Goal: Information Seeking & Learning: Learn about a topic

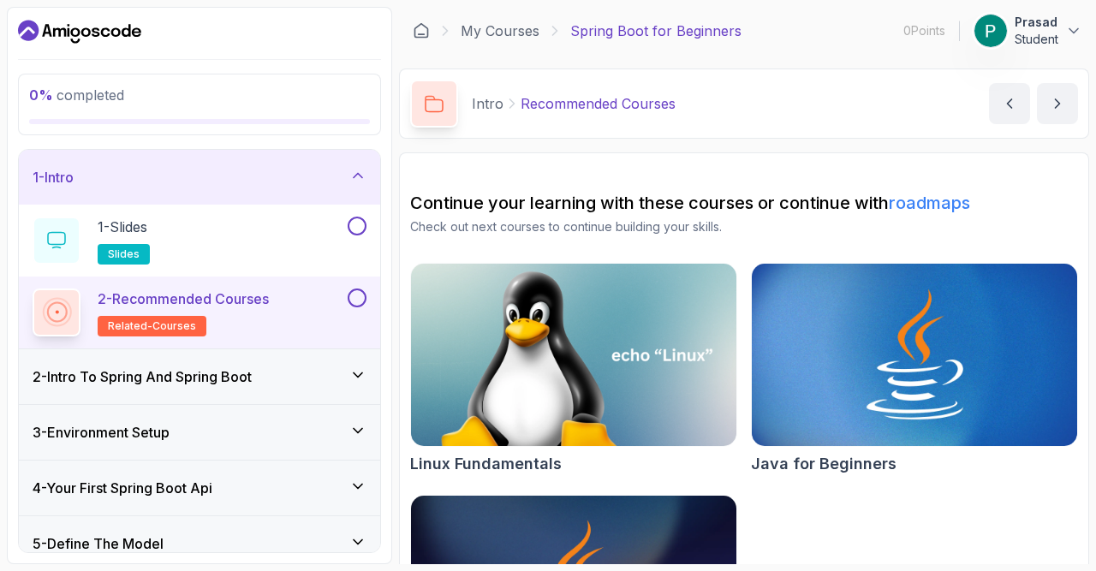
click at [296, 181] on div "1 - Intro" at bounding box center [200, 177] width 334 height 21
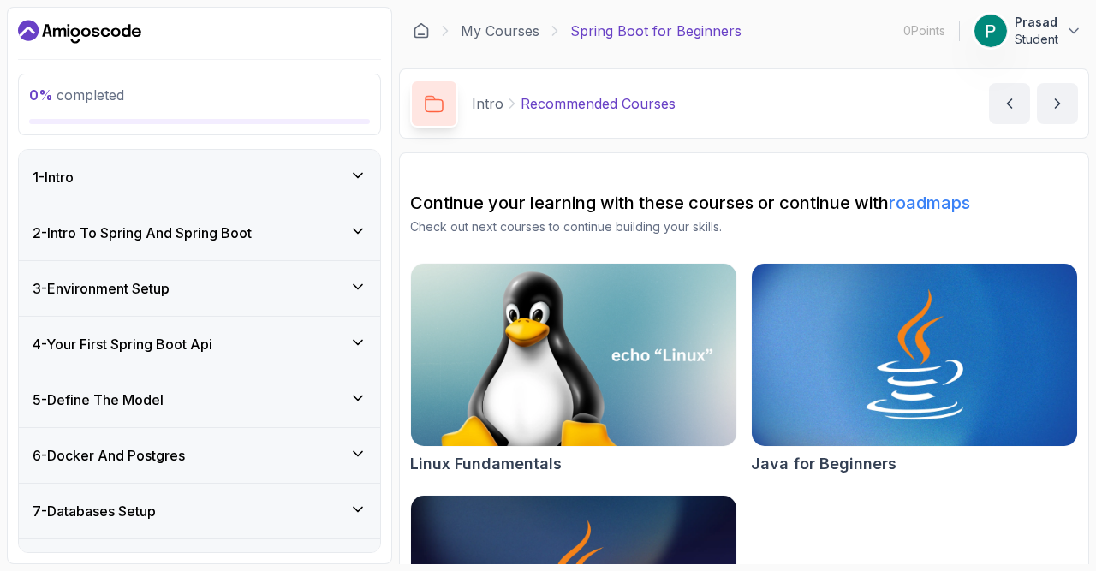
scroll to position [259, 0]
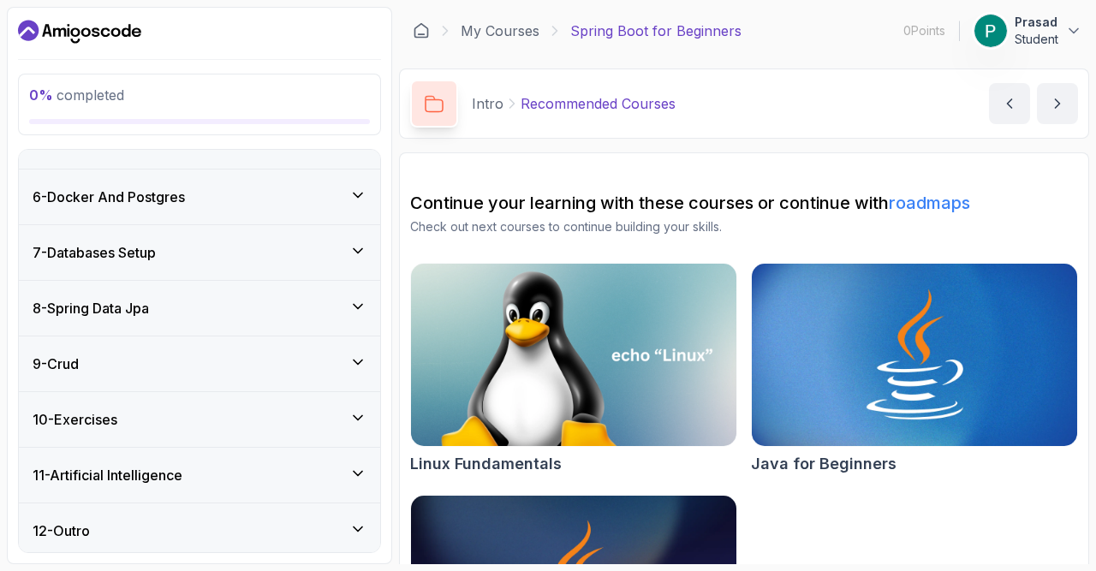
click at [218, 315] on div "8 - Spring Data Jpa" at bounding box center [199, 308] width 361 height 55
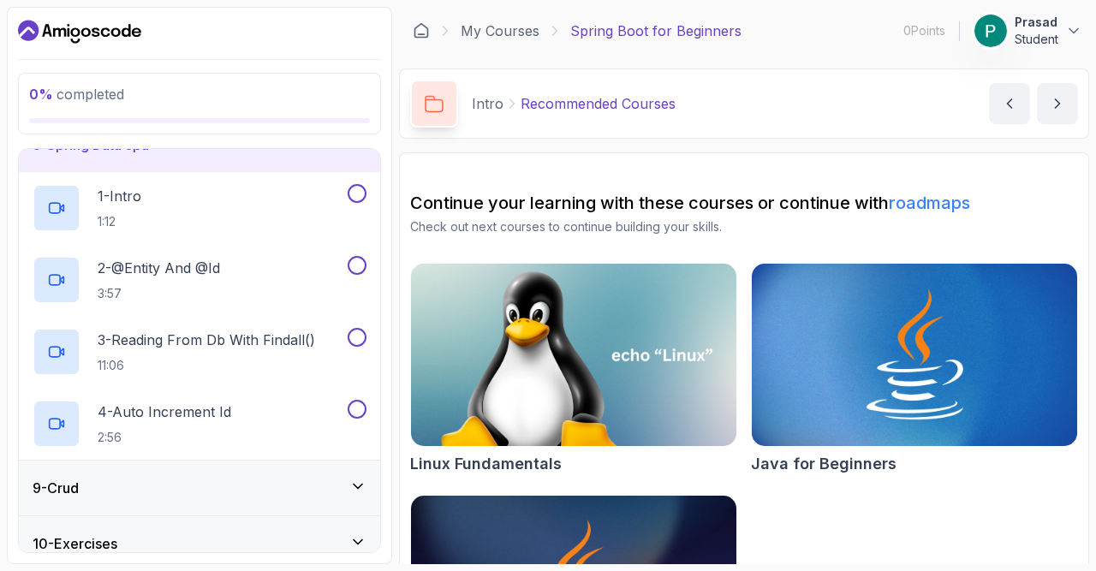
scroll to position [547, 0]
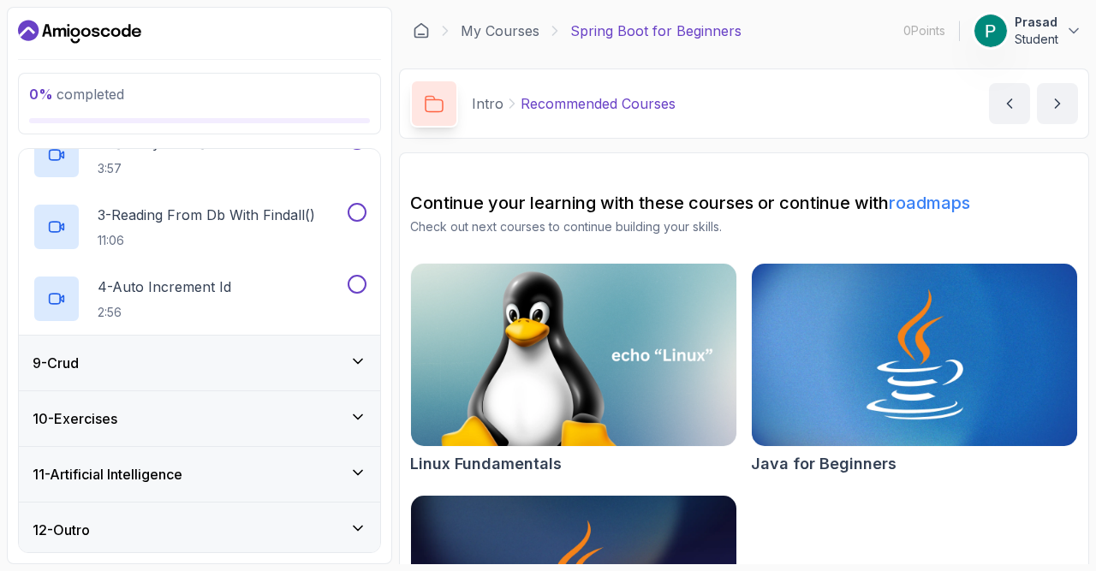
click at [203, 364] on div "9 - Crud" at bounding box center [200, 363] width 334 height 21
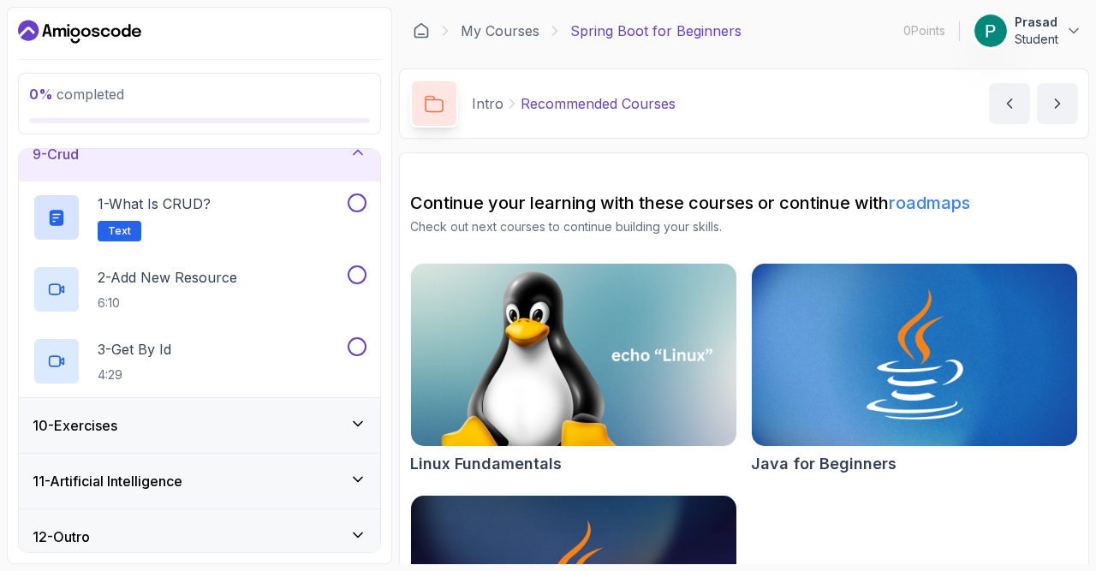
scroll to position [473, 0]
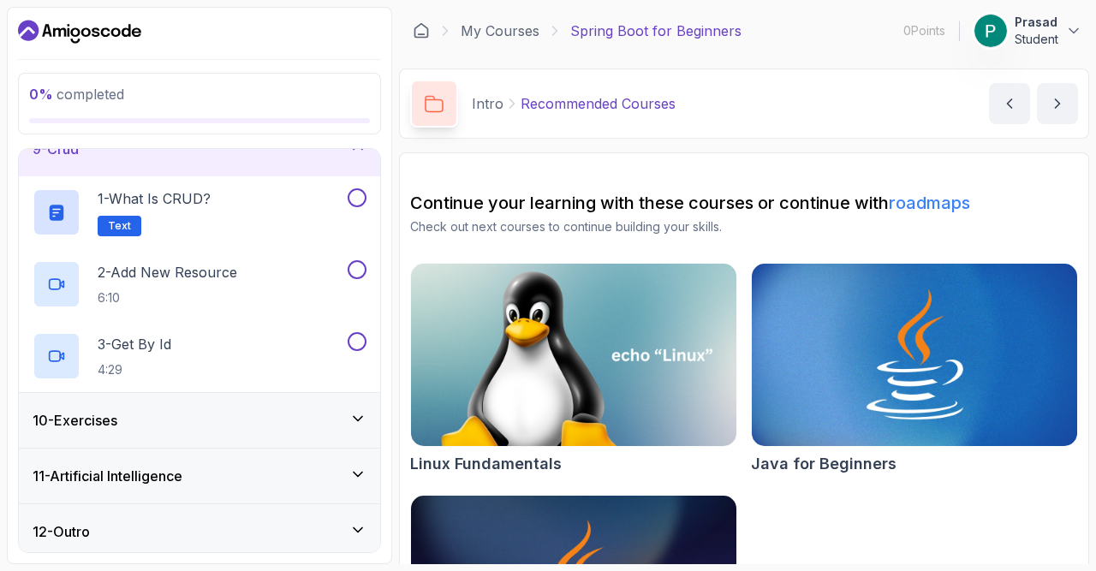
click at [194, 397] on div "10 - Exercises" at bounding box center [199, 420] width 361 height 55
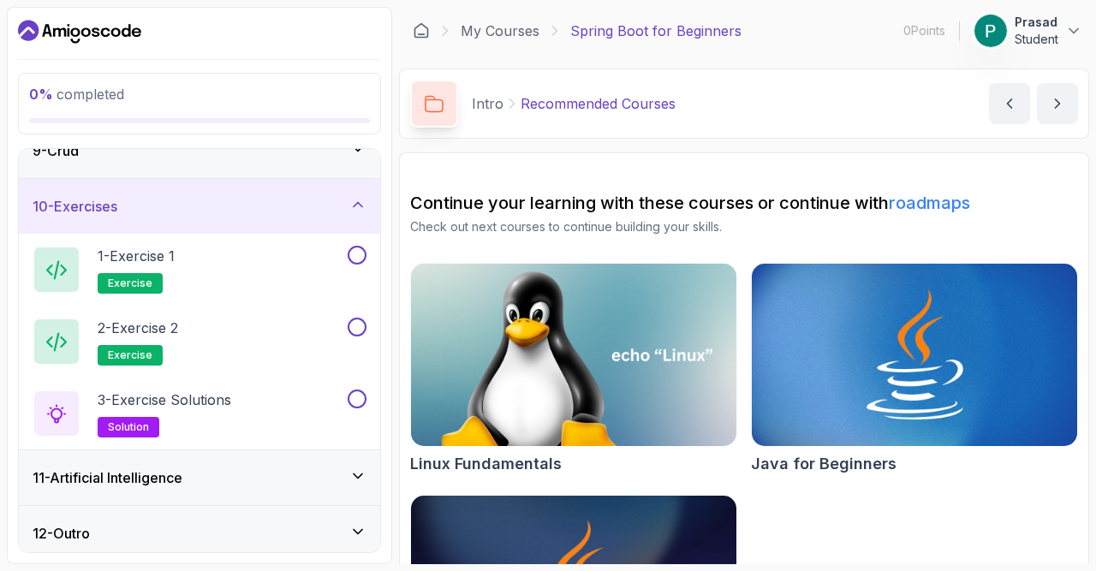
scroll to position [475, 0]
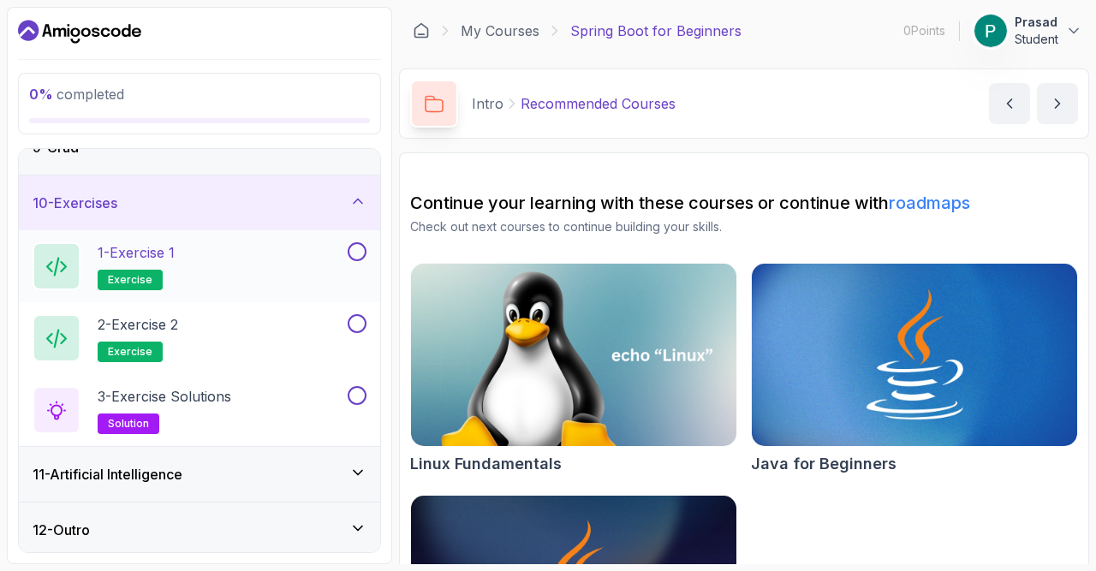
click at [218, 258] on div "1 - Exercise 1 exercise" at bounding box center [189, 266] width 312 height 48
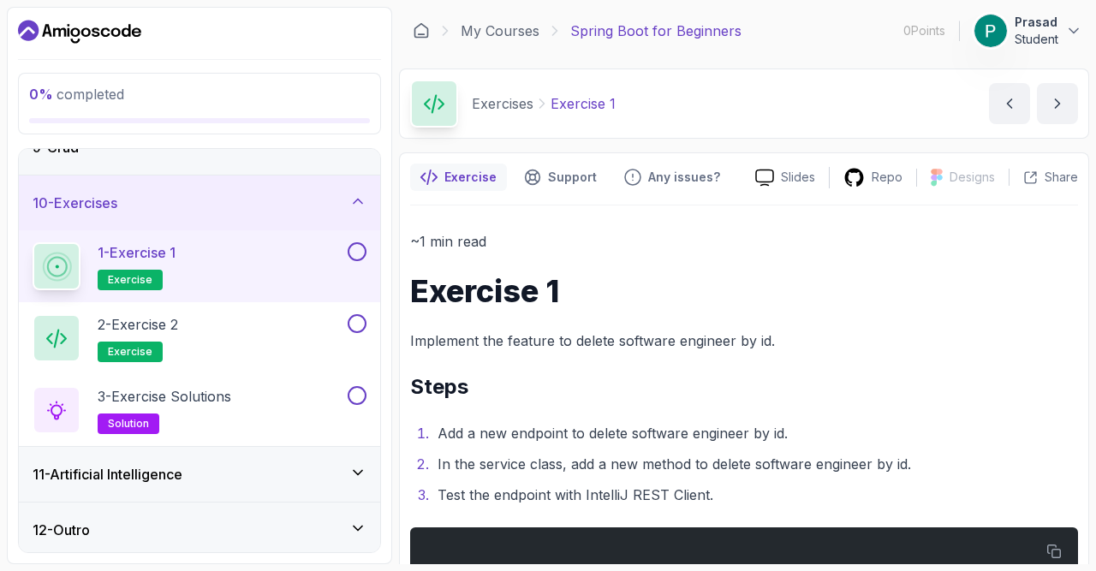
scroll to position [111, 0]
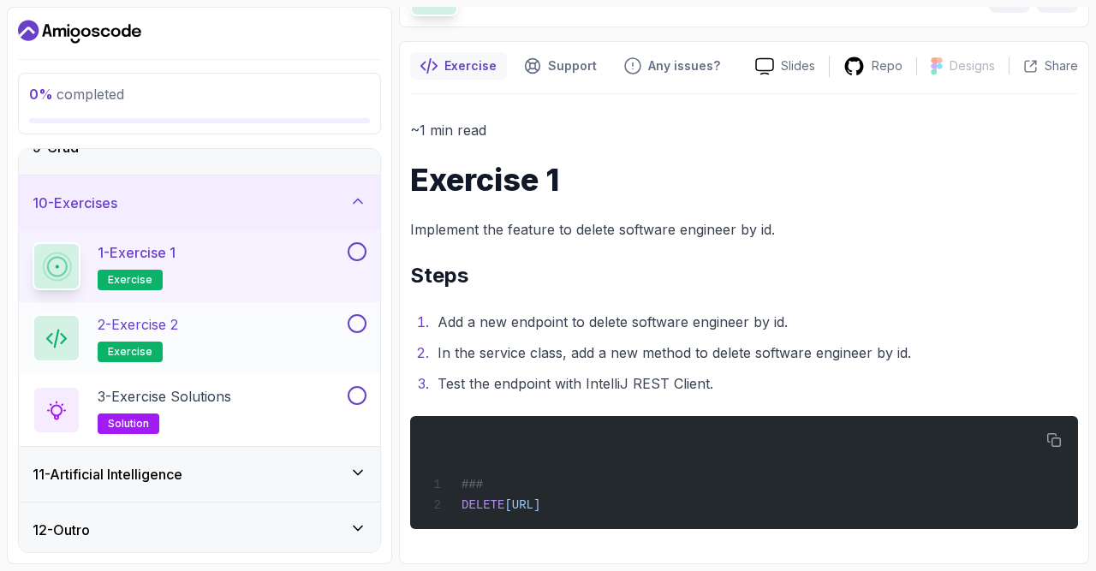
click at [314, 346] on div "2 - Exercise 2 exercise" at bounding box center [189, 338] width 312 height 48
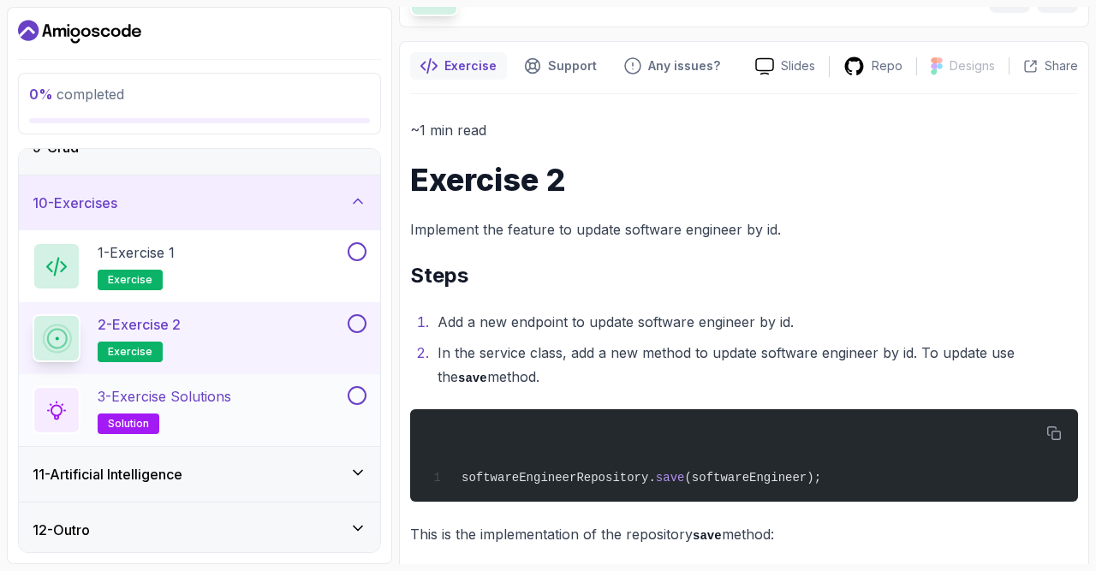
click at [302, 379] on div "3 - Exercise Solutions solution" at bounding box center [199, 410] width 361 height 72
click at [292, 390] on div "3 - Exercise Solutions solution" at bounding box center [189, 410] width 312 height 48
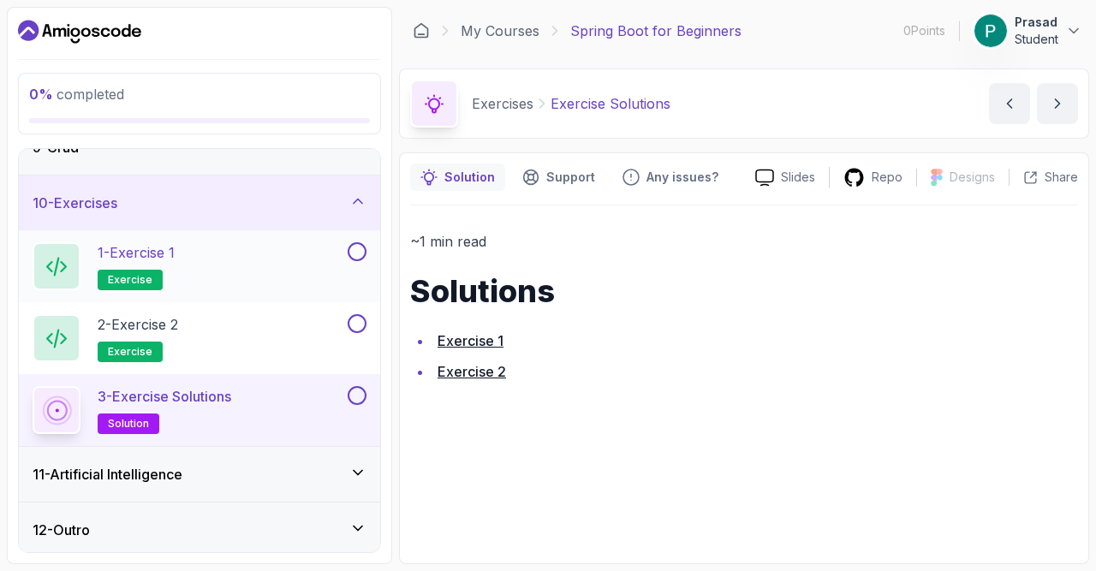
click at [278, 268] on div "1 - Exercise 1 exercise" at bounding box center [189, 266] width 312 height 48
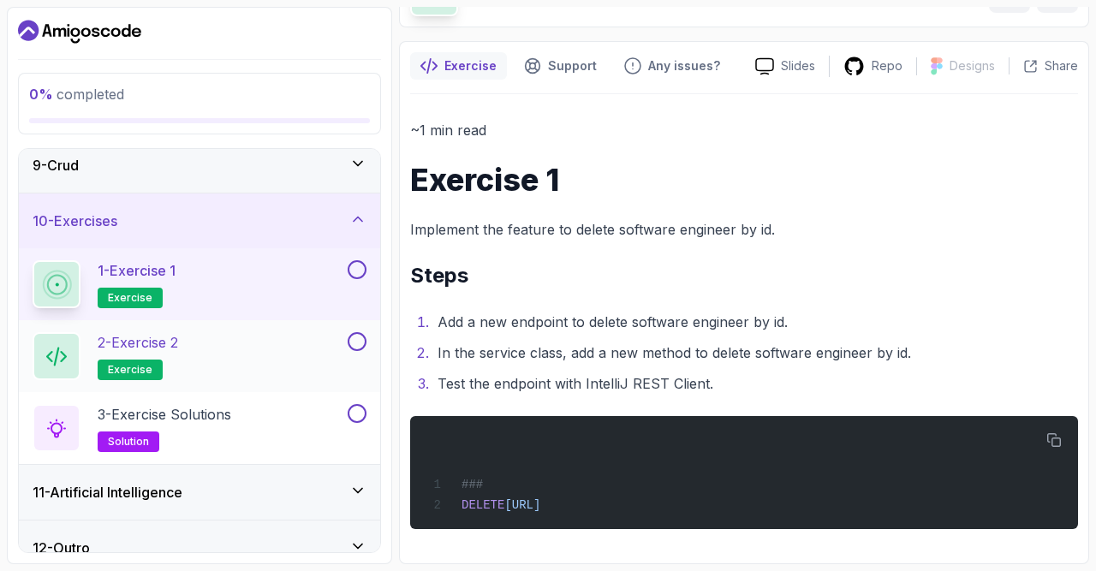
scroll to position [475, 0]
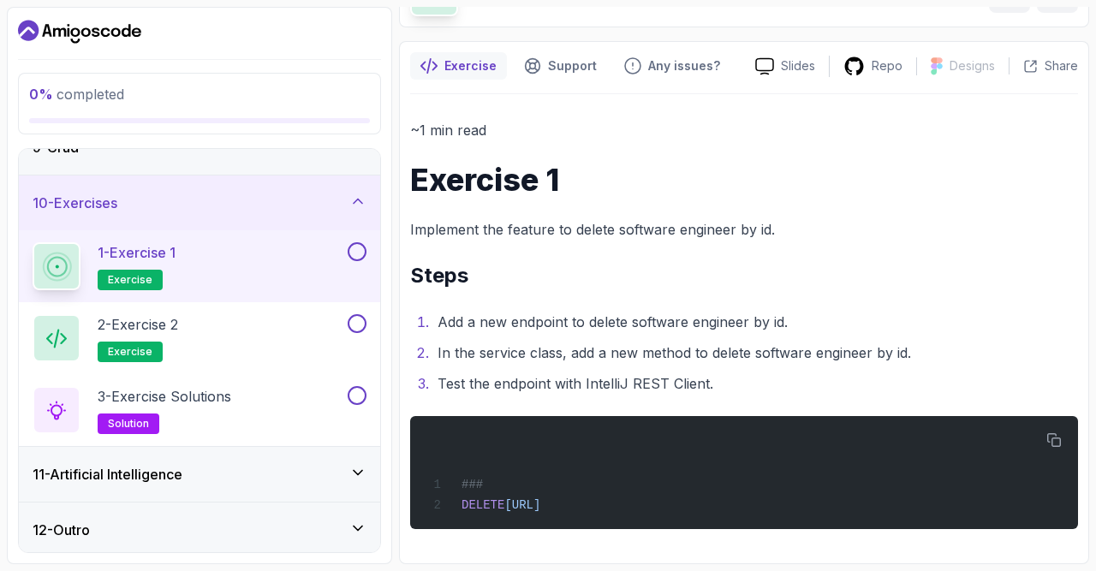
click at [213, 471] on div "11 - Artificial Intelligence" at bounding box center [200, 474] width 334 height 21
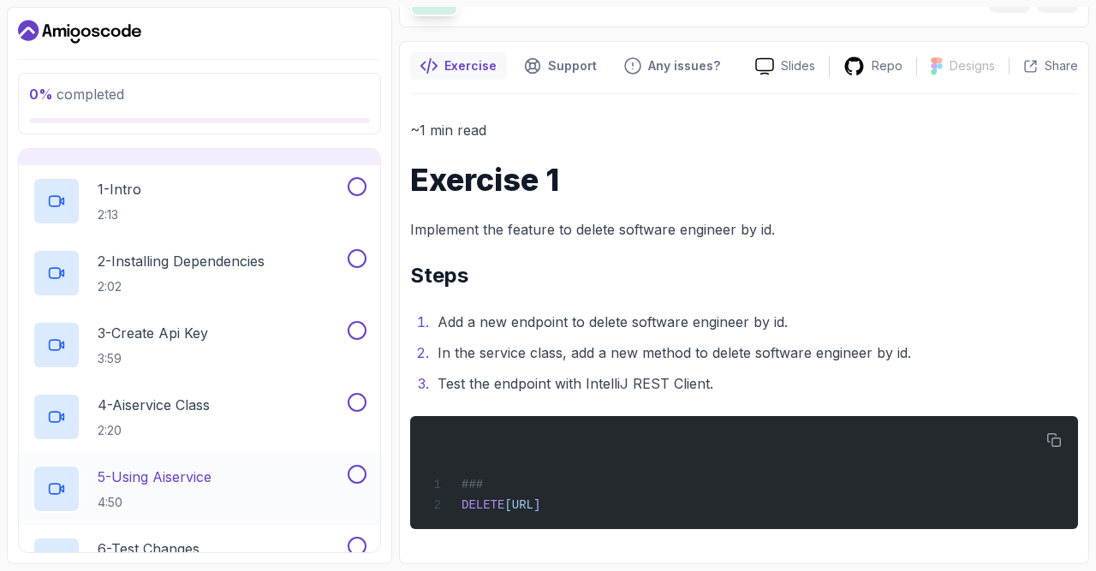
scroll to position [594, 0]
click at [234, 294] on div "2 - Installing Dependencies 2:02" at bounding box center [199, 274] width 361 height 72
click at [205, 324] on p "3 - Create Api Key" at bounding box center [153, 334] width 111 height 21
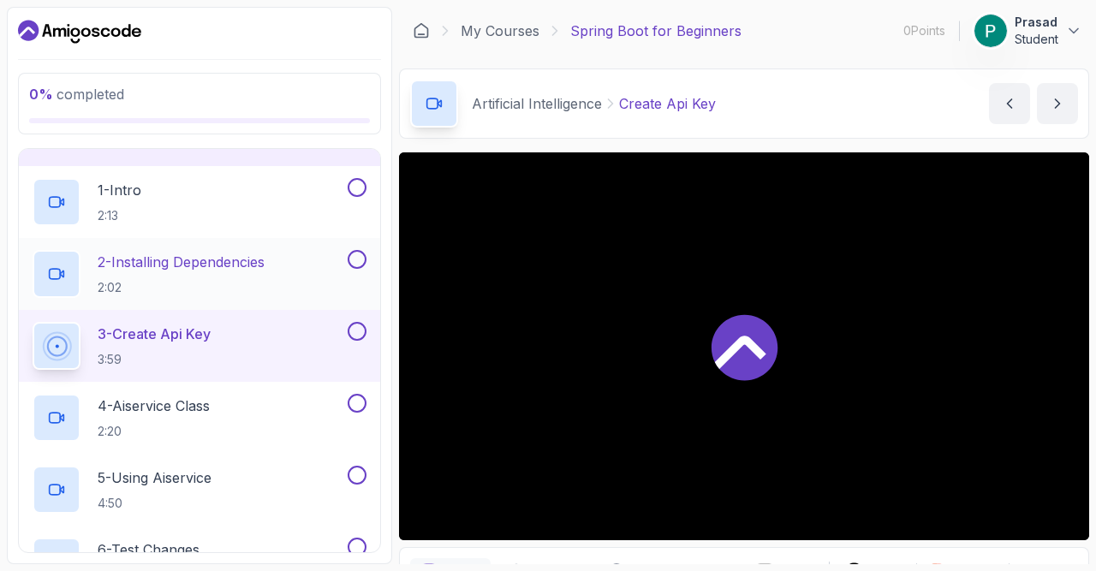
click at [201, 271] on h2 "2 - Installing Dependencies 2:02" at bounding box center [181, 274] width 167 height 45
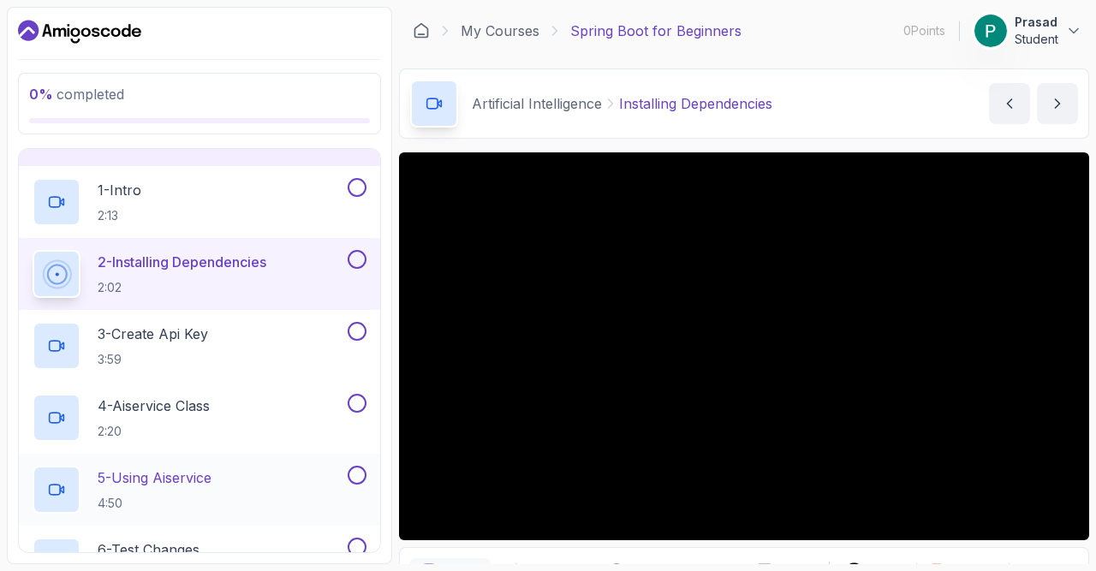
scroll to position [762, 0]
